Goal: Information Seeking & Learning: Learn about a topic

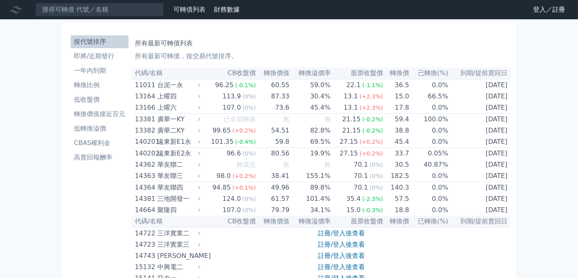
click at [538, 8] on link "登入／註冊" at bounding box center [548, 9] width 45 height 13
click at [83, 43] on li "按代號排序" at bounding box center [100, 42] width 58 height 10
click at [90, 43] on li "按代號排序" at bounding box center [100, 42] width 58 height 10
click at [79, 71] on li "一年內到期" at bounding box center [100, 71] width 58 height 10
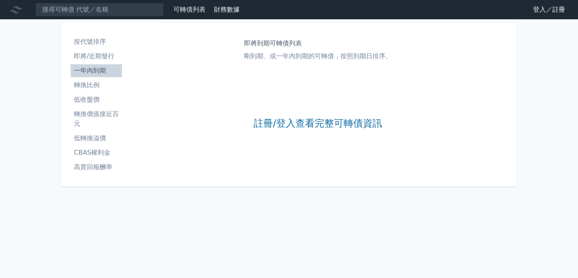
click at [559, 13] on link "登入／註冊" at bounding box center [548, 9] width 45 height 13
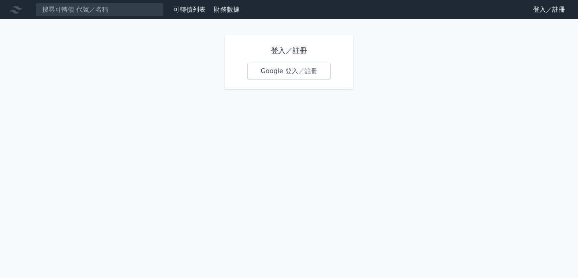
click at [288, 74] on link "Google 登入／註冊" at bounding box center [288, 71] width 83 height 17
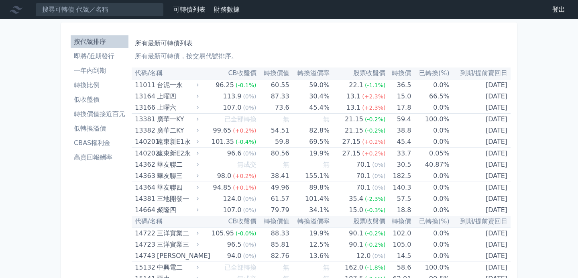
click at [79, 57] on li "即將/近期發行" at bounding box center [100, 56] width 58 height 10
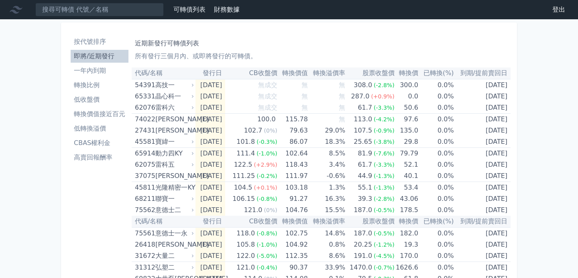
click at [90, 41] on li "按代號排序" at bounding box center [100, 42] width 58 height 10
